Goal: Find specific page/section

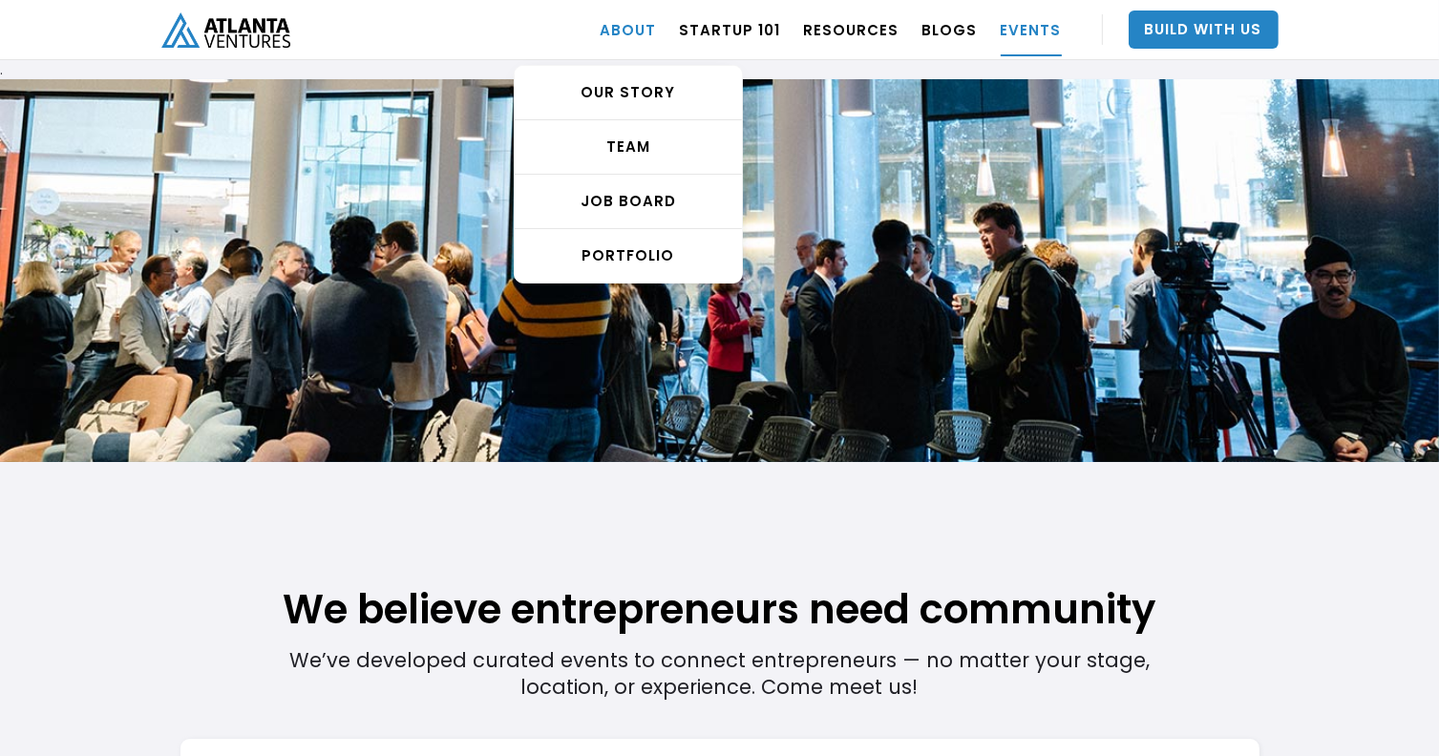
click at [640, 31] on link "ABOUT" at bounding box center [629, 29] width 56 height 53
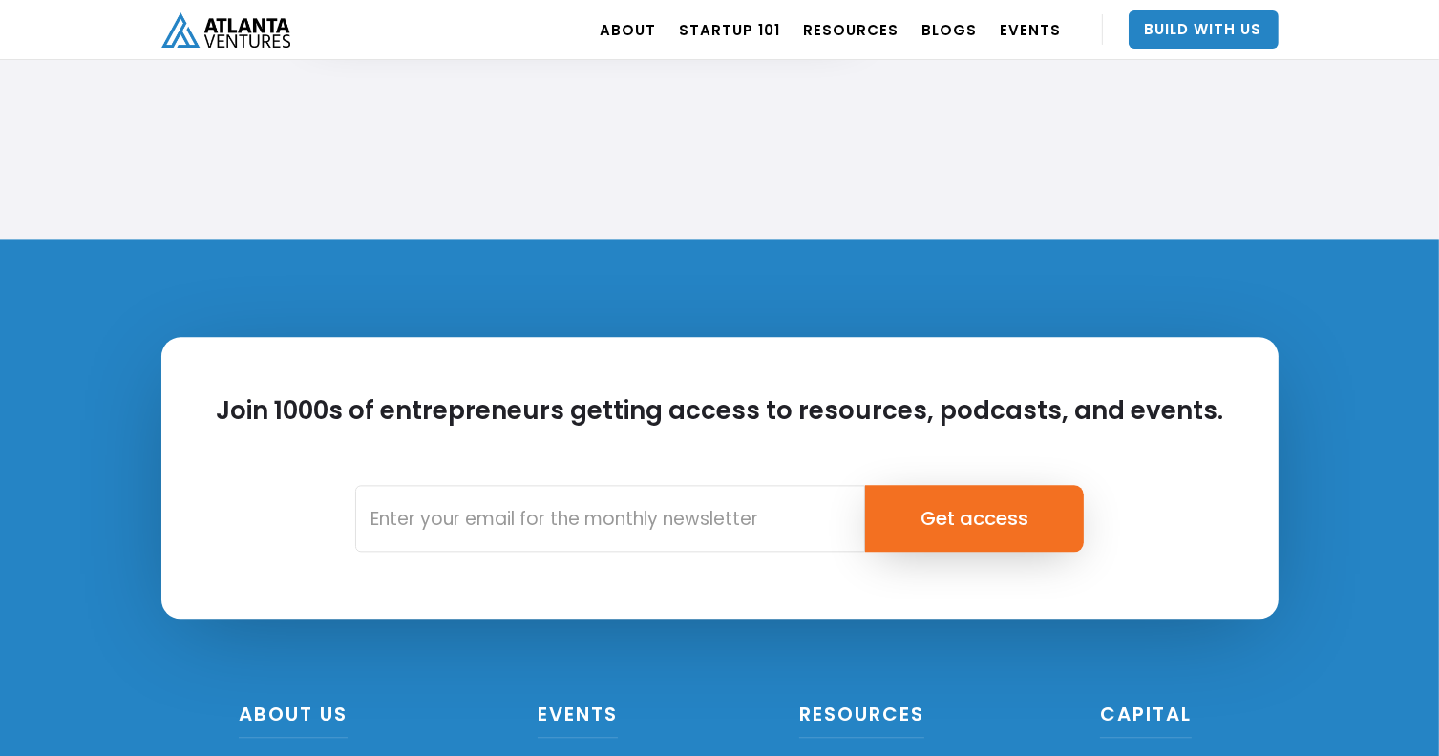
scroll to position [4487, 0]
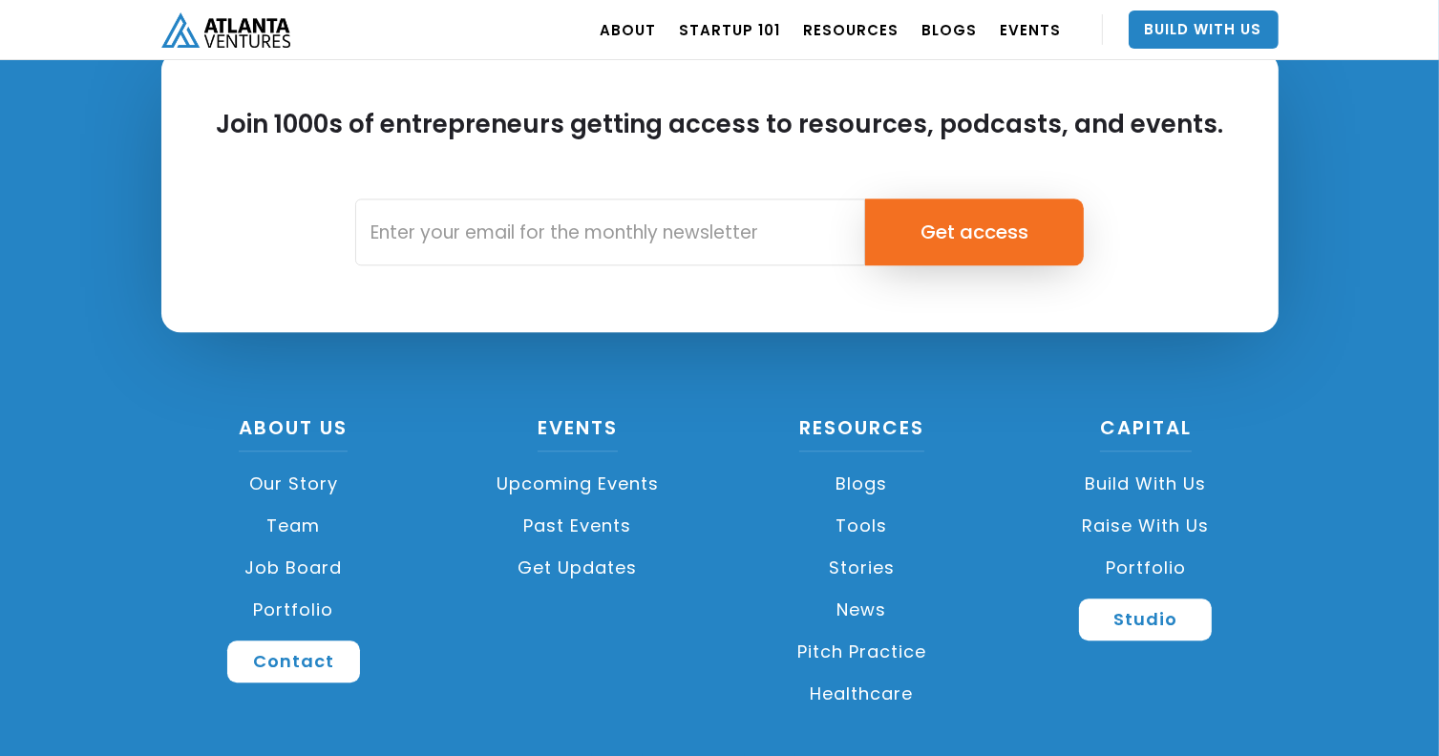
click at [283, 526] on link "Team" at bounding box center [293, 526] width 265 height 42
